Goal: Task Accomplishment & Management: Manage account settings

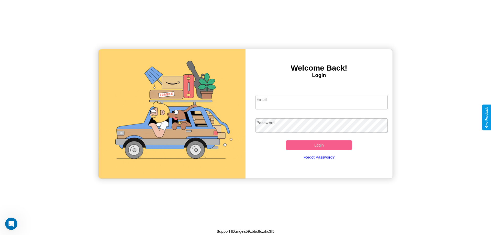
click at [321, 102] on input "Email" at bounding box center [321, 102] width 132 height 14
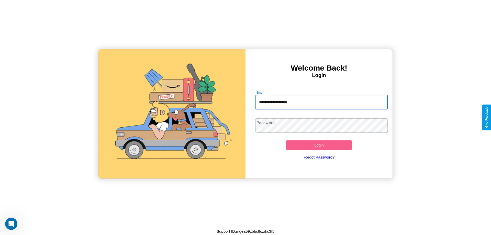
type input "**********"
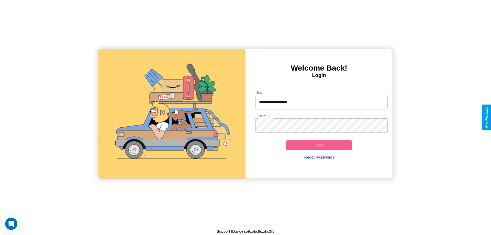
click at [319, 145] on button "Login" at bounding box center [319, 144] width 66 height 9
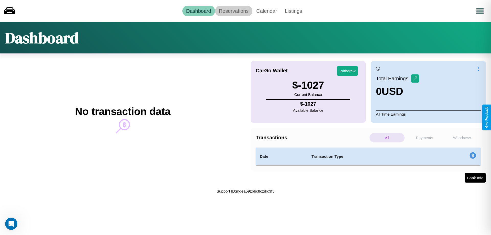
click at [233, 11] on link "Reservations" at bounding box center [234, 11] width 38 height 11
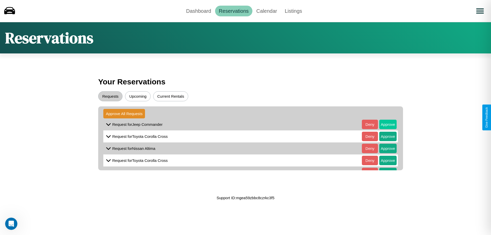
click at [384, 124] on button "Approve" at bounding box center [387, 124] width 17 height 9
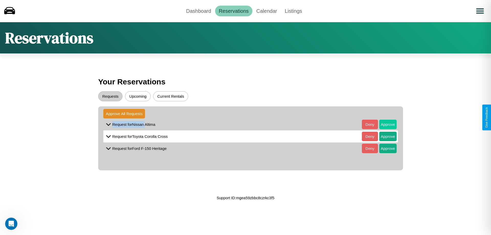
click at [384, 124] on button "Approve" at bounding box center [387, 124] width 17 height 9
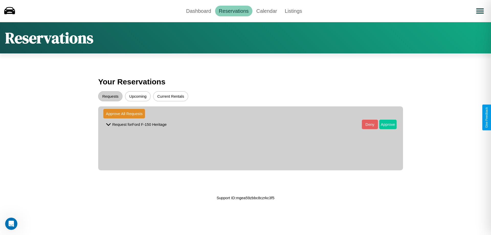
click at [384, 124] on button "Approve" at bounding box center [387, 124] width 17 height 9
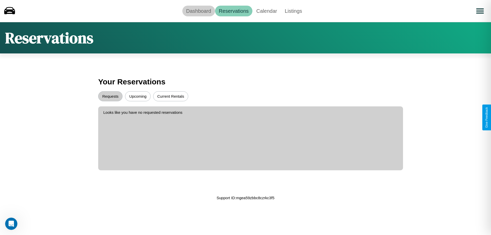
click at [198, 11] on link "Dashboard" at bounding box center [198, 11] width 33 height 11
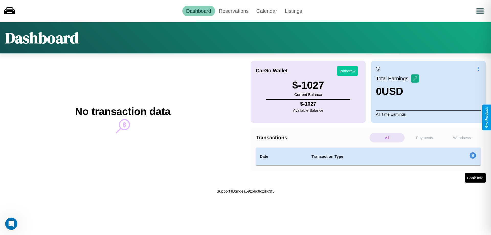
click at [347, 71] on button "Withdraw" at bounding box center [347, 70] width 21 height 9
